Goal: Connect with others: Connect with others

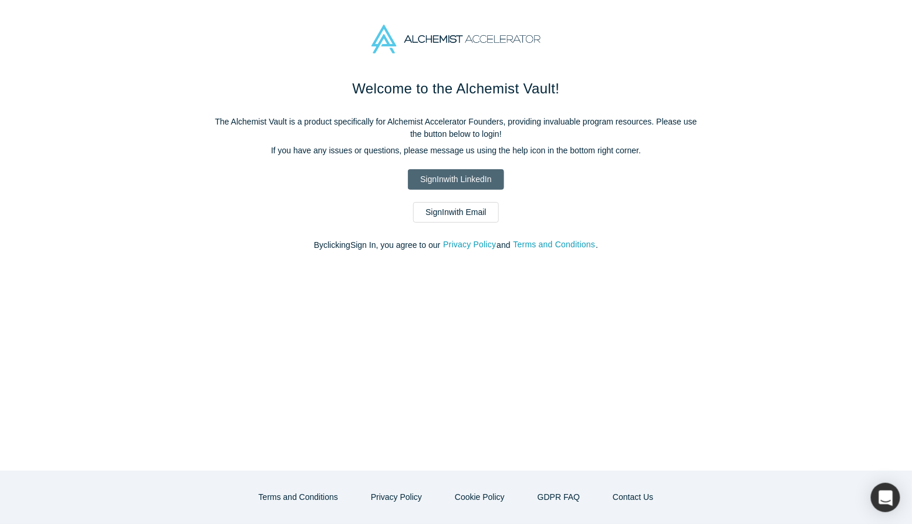
click at [475, 183] on link "Sign In with LinkedIn" at bounding box center [456, 179] width 96 height 21
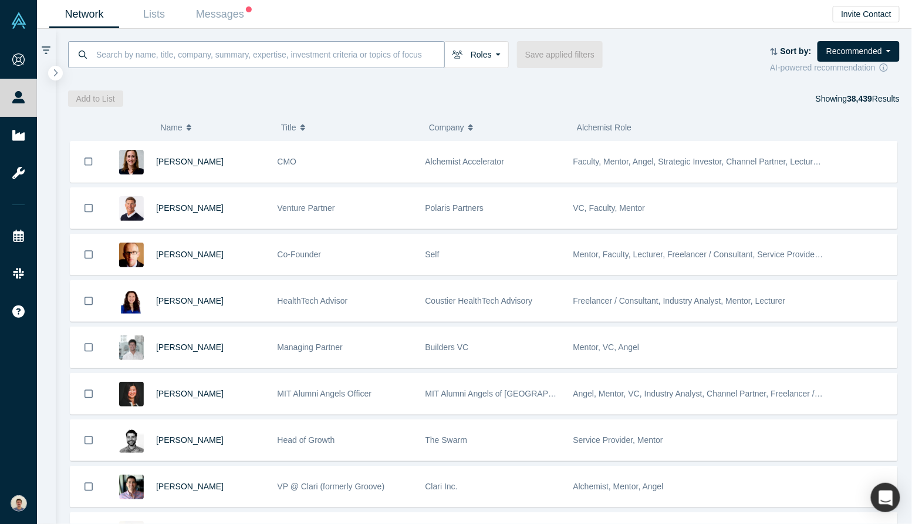
click at [387, 48] on input at bounding box center [269, 55] width 349 height 28
click at [475, 55] on button "Roles" at bounding box center [476, 54] width 65 height 27
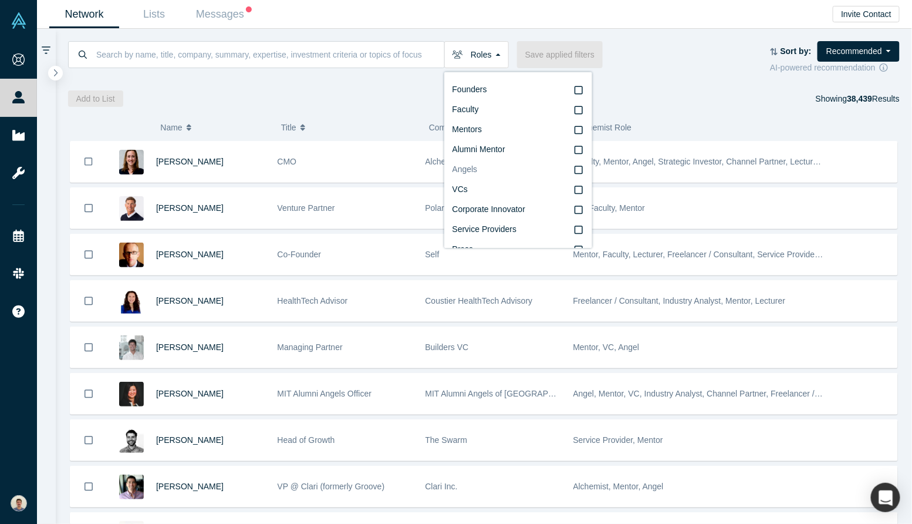
click at [481, 164] on label "Angels" at bounding box center [518, 170] width 131 height 20
click at [0, 0] on input "Angels" at bounding box center [0, 0] width 0 height 0
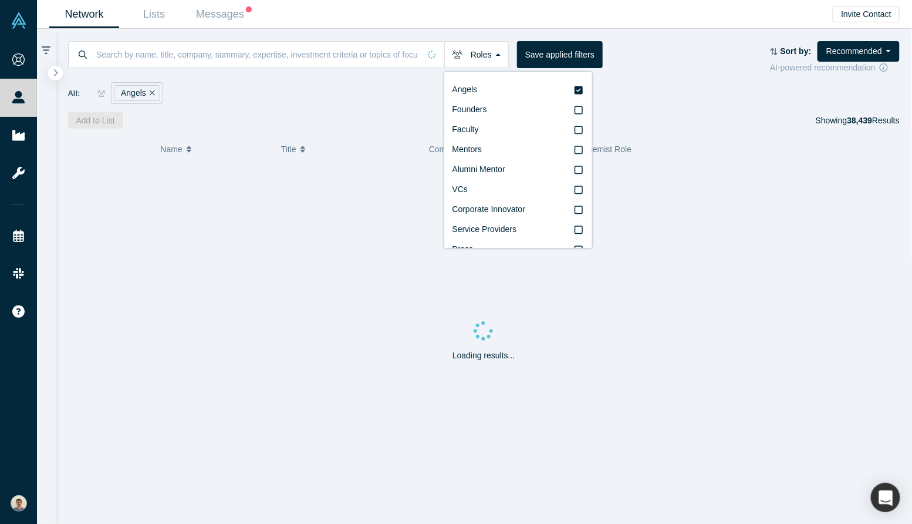
click at [298, 79] on div "All: Angels" at bounding box center [484, 89] width 832 height 30
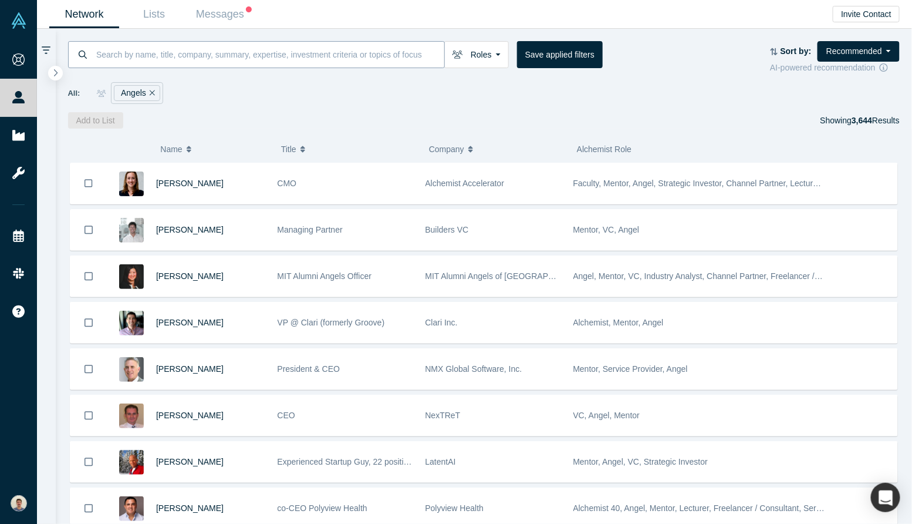
click at [293, 47] on input at bounding box center [269, 55] width 349 height 28
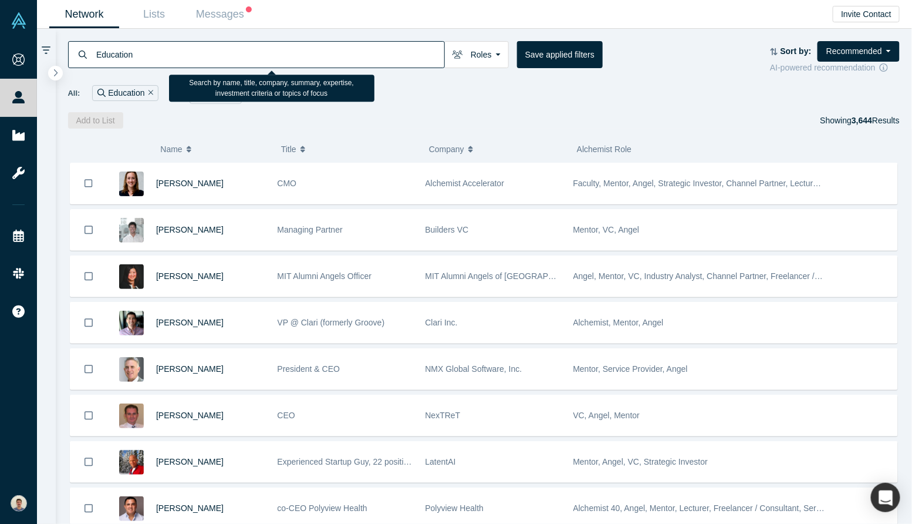
type input "Education"
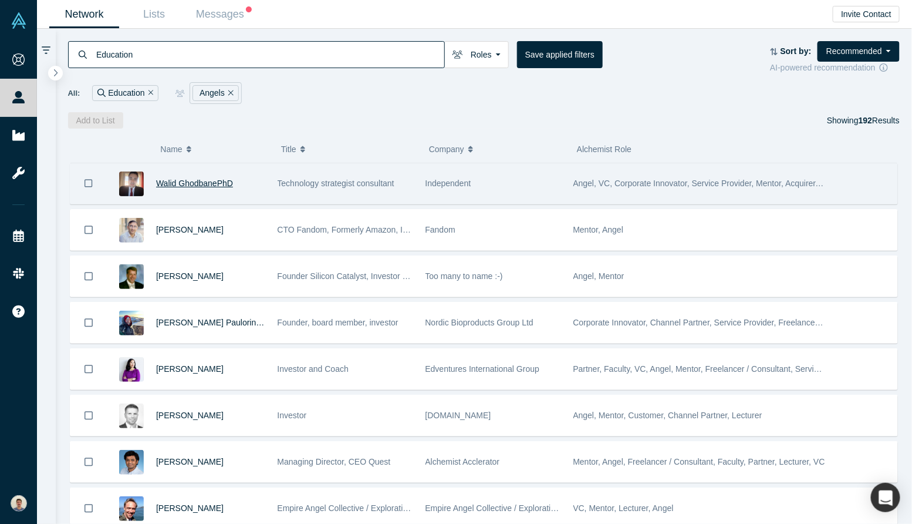
click at [195, 180] on span "Walid GhodbanePhD" at bounding box center [194, 182] width 77 height 9
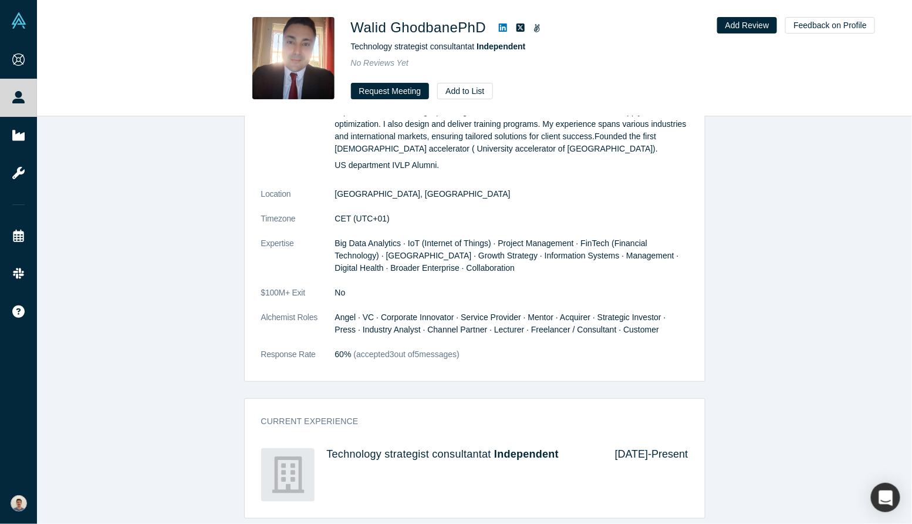
scroll to position [710, 0]
drag, startPoint x: 281, startPoint y: 355, endPoint x: 372, endPoint y: 353, distance: 90.4
click at [351, 353] on dl "Summary I offer consulting and freelance services in market entry strategy (esp…" at bounding box center [474, 196] width 427 height 353
click at [374, 352] on span "(accepted 3 out of 5 messages)" at bounding box center [406, 354] width 108 height 9
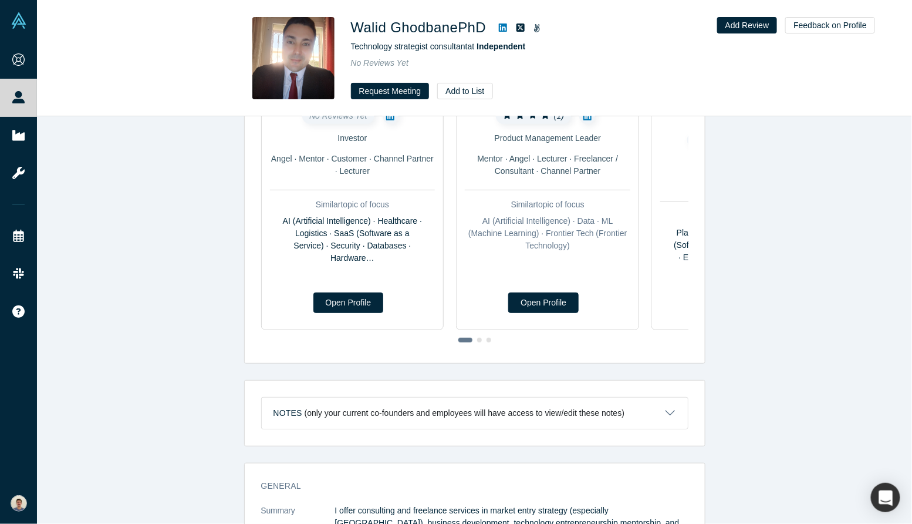
scroll to position [0, 0]
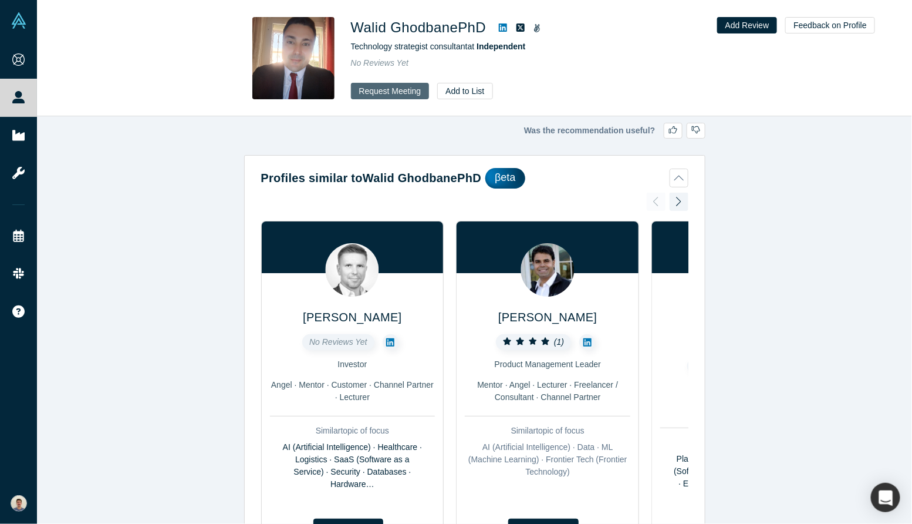
click at [395, 90] on button "Request Meeting" at bounding box center [390, 91] width 79 height 16
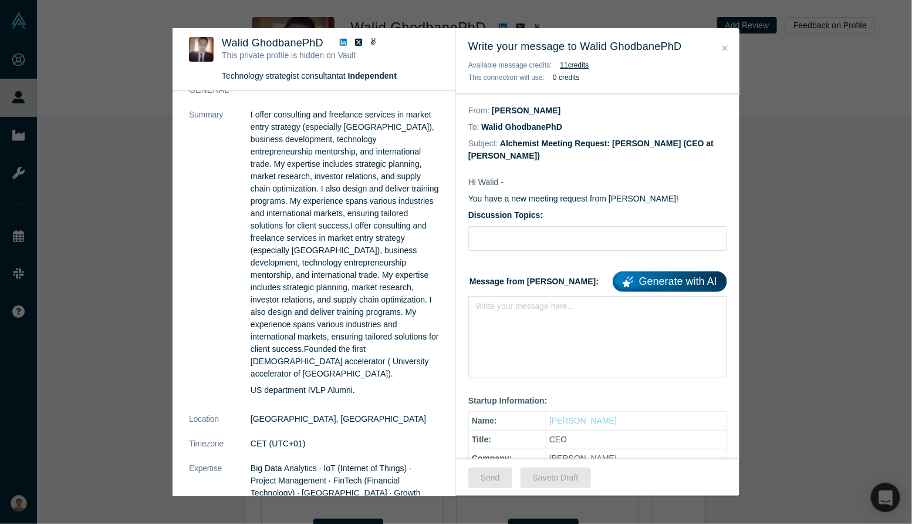
scroll to position [58, 0]
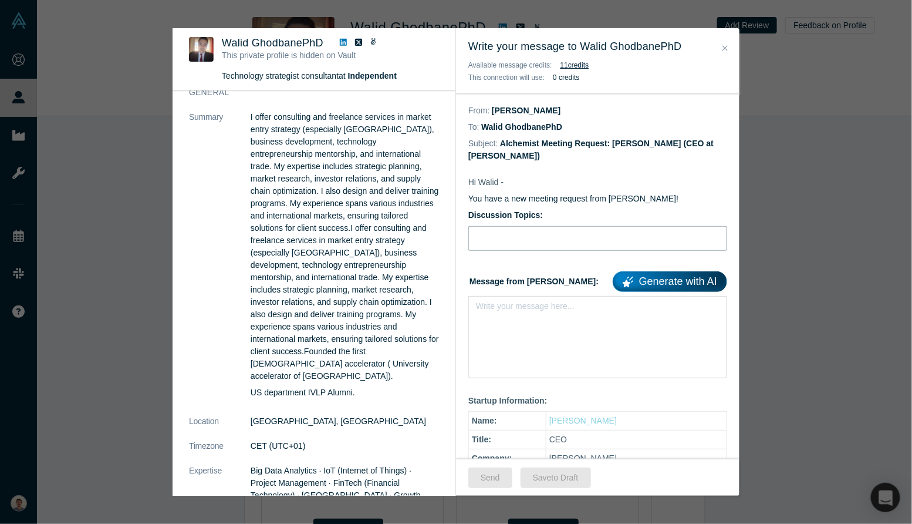
click at [528, 233] on input "Discussion Topics:" at bounding box center [597, 238] width 259 height 25
click at [522, 326] on div "Write your message here..." at bounding box center [597, 337] width 259 height 82
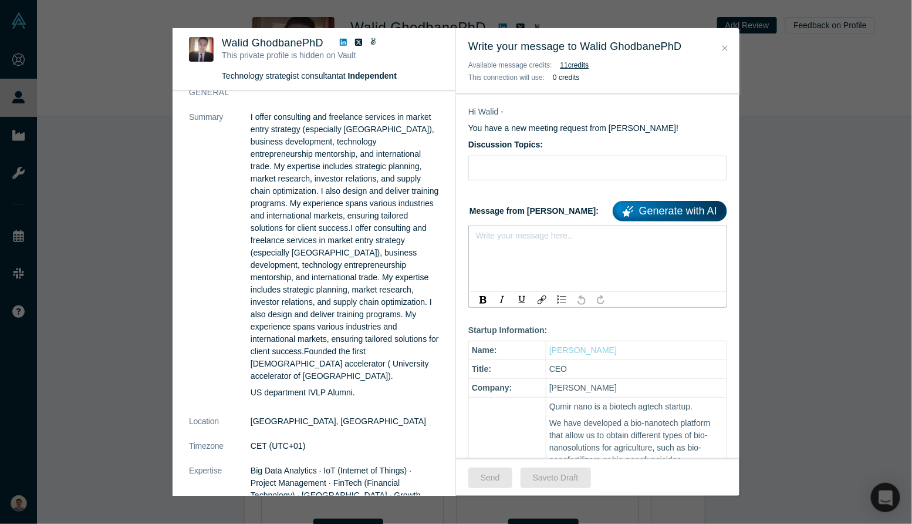
scroll to position [0, 0]
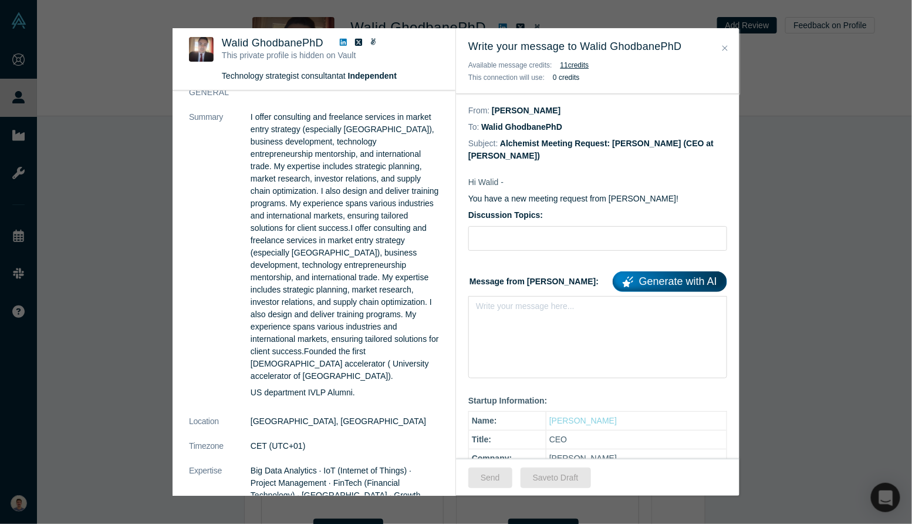
click at [723, 44] on icon "Close" at bounding box center [725, 48] width 5 height 8
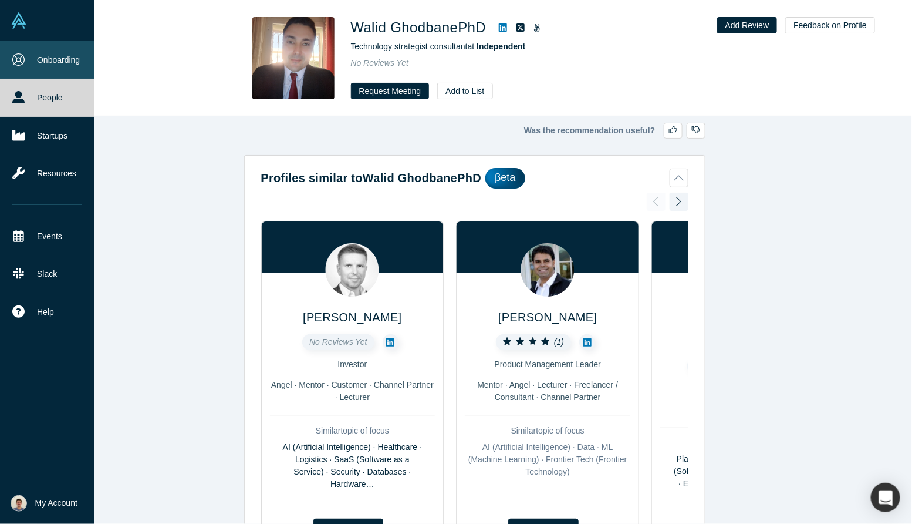
click at [26, 62] on link "Onboarding" at bounding box center [47, 60] width 95 height 38
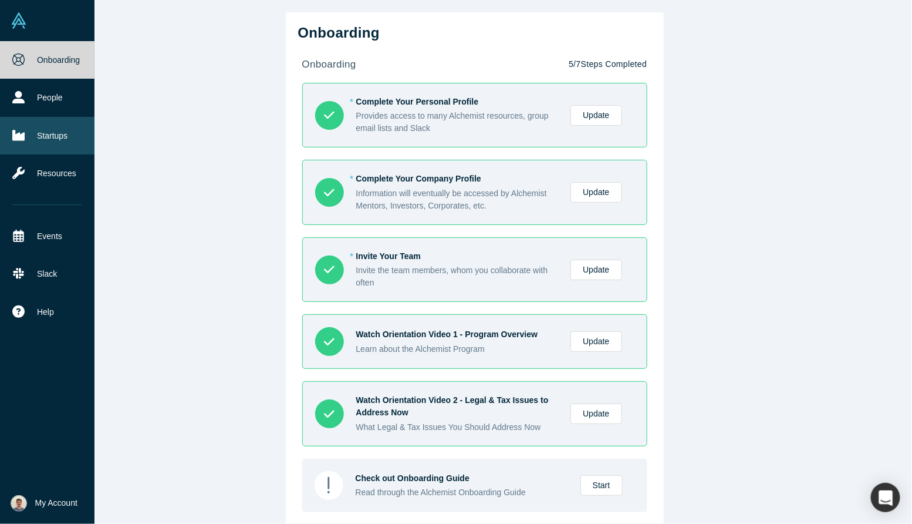
click at [53, 117] on link "Startups" at bounding box center [47, 136] width 95 height 38
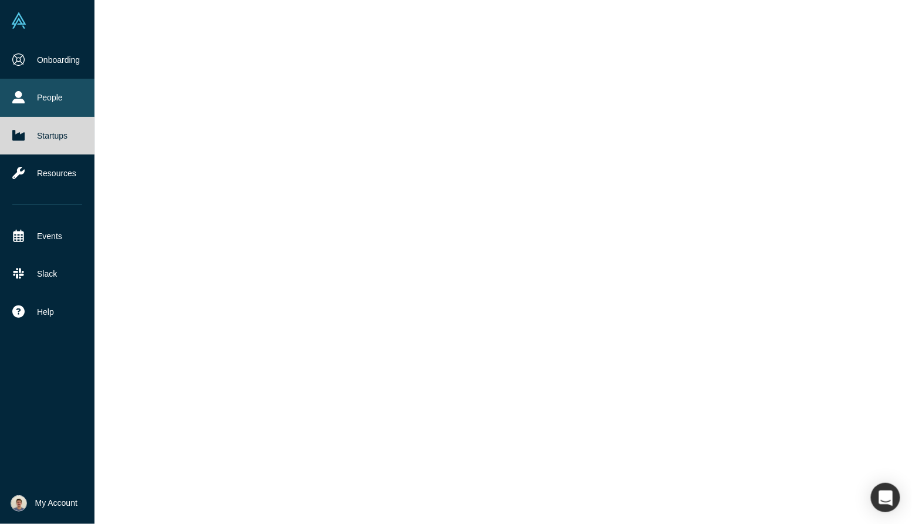
click at [53, 113] on link "People" at bounding box center [47, 98] width 95 height 38
